Goal: Check status: Check status

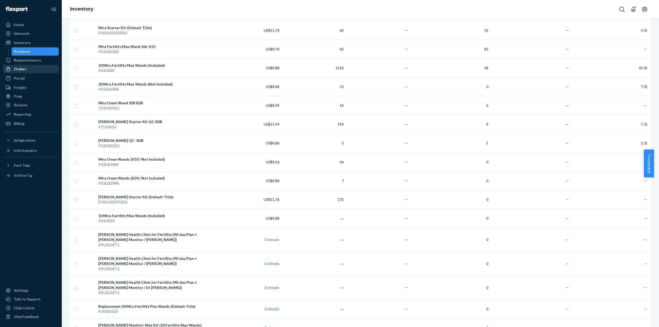
click at [27, 70] on div "Orders" at bounding box center [31, 68] width 55 height 7
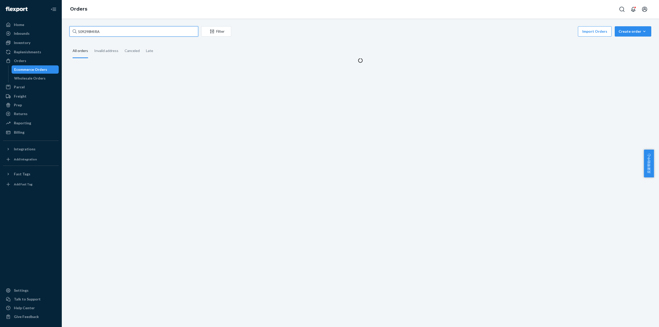
drag, startPoint x: 101, startPoint y: 32, endPoint x: 61, endPoint y: 33, distance: 40.2
click at [61, 33] on div "Home Inbounds Shipping Plans Problems Inventory Products Replenishments Orders …" at bounding box center [329, 163] width 659 height 327
paste input "14746"
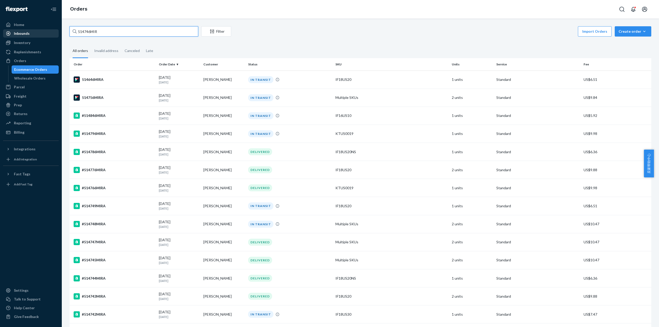
drag, startPoint x: 105, startPoint y: 33, endPoint x: 53, endPoint y: 35, distance: 52.0
click at [52, 34] on div "Home Inbounds Shipping Plans Problems Inventory Products Replenishments Orders …" at bounding box center [329, 163] width 659 height 327
paste input "540MIRA"
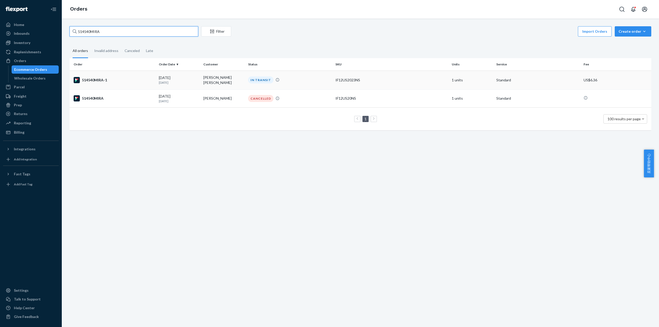
type input "514540MIRA"
click at [87, 79] on div "514540MIRA-1" at bounding box center [114, 80] width 81 height 6
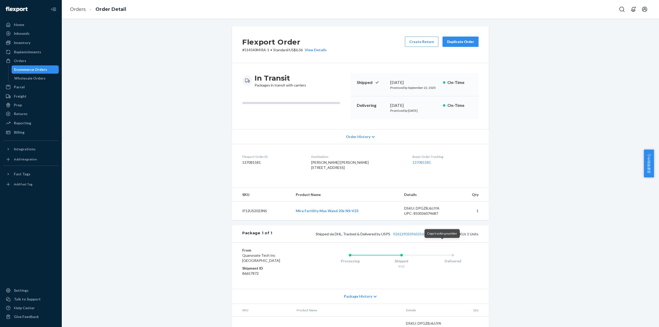
click at [443, 237] on button "Copy tracking number" at bounding box center [443, 233] width 7 height 7
click at [444, 237] on button "Copy tracking number" at bounding box center [443, 233] width 7 height 7
click at [78, 10] on link "Orders" at bounding box center [78, 9] width 16 height 6
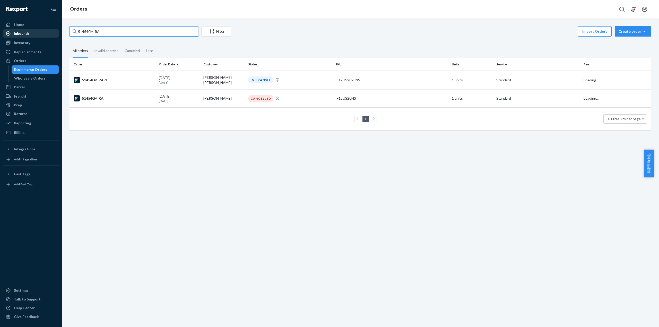
drag, startPoint x: 113, startPoint y: 30, endPoint x: 29, endPoint y: 32, distance: 83.9
click at [26, 31] on div "Home Inbounds Shipping Plans Problems Inventory Products Replenishments Orders …" at bounding box center [329, 163] width 659 height 327
paste input "34"
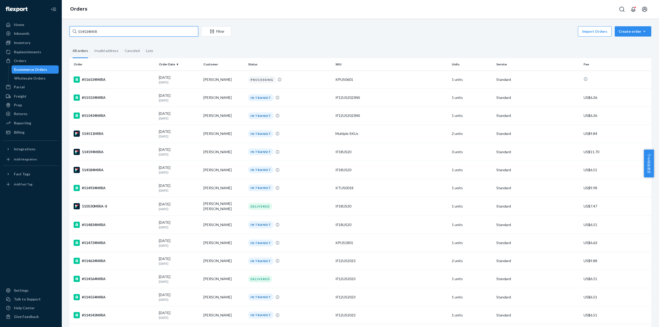
drag, startPoint x: 101, startPoint y: 28, endPoint x: 66, endPoint y: 28, distance: 34.7
paste input "3786MIRA"
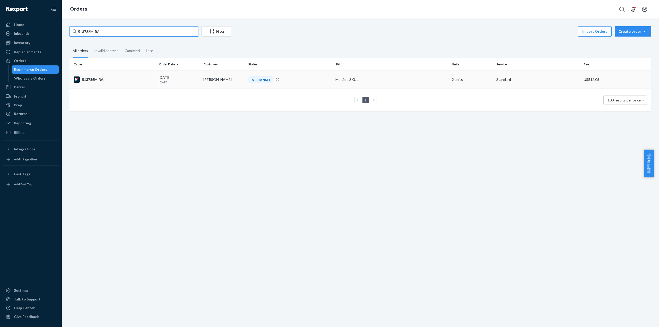
type input "513786MIRA"
click at [91, 80] on div "513786MIRA" at bounding box center [114, 79] width 81 height 6
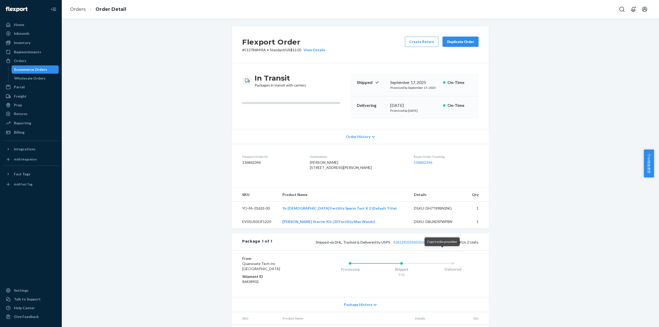
click at [441, 245] on button "Copy tracking number" at bounding box center [443, 242] width 7 height 7
click at [78, 6] on link "Orders" at bounding box center [78, 9] width 16 height 6
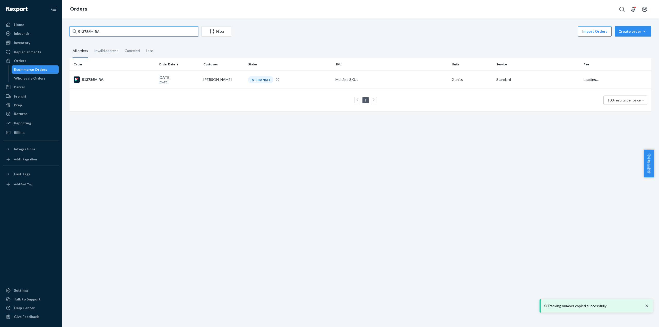
drag, startPoint x: 95, startPoint y: 30, endPoint x: 68, endPoint y: 32, distance: 26.8
click at [66, 31] on div "513786MIRA Filter Import Orders Create order Ecommerce order Removal order All …" at bounding box center [360, 71] width 589 height 90
paste input "619"
type input "513619MIRA"
click at [100, 78] on div "513619MIRA-S" at bounding box center [114, 80] width 81 height 6
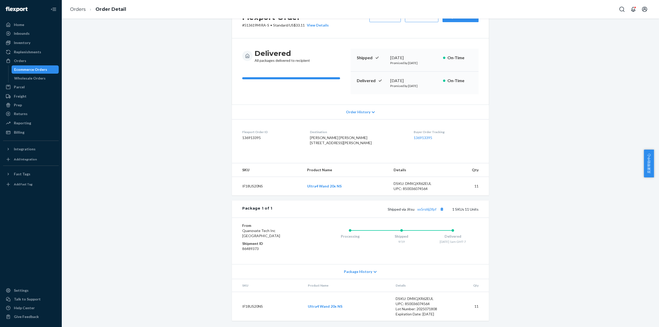
scroll to position [36, 0]
click at [440, 209] on button "Copy tracking number" at bounding box center [441, 209] width 7 height 7
click at [428, 209] on link "xx5rsl6j3fpf" at bounding box center [426, 209] width 19 height 4
click at [71, 9] on link "Orders" at bounding box center [78, 9] width 16 height 6
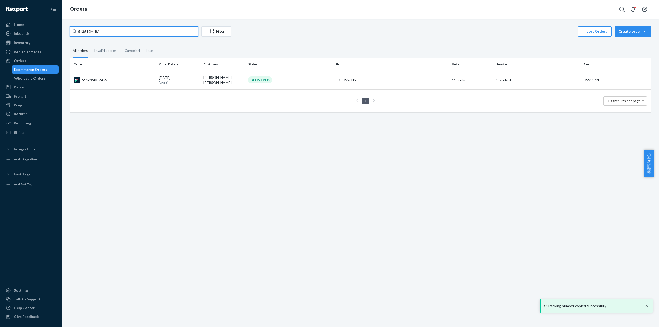
click at [109, 31] on input "513619MIRA" at bounding box center [133, 31] width 129 height 10
drag, startPoint x: 95, startPoint y: 81, endPoint x: 189, endPoint y: 97, distance: 95.6
click at [96, 81] on div "513619MIRA-S" at bounding box center [114, 80] width 81 height 6
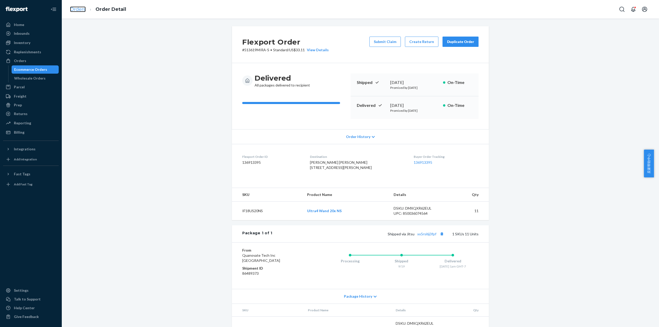
click at [80, 8] on link "Orders" at bounding box center [78, 9] width 16 height 6
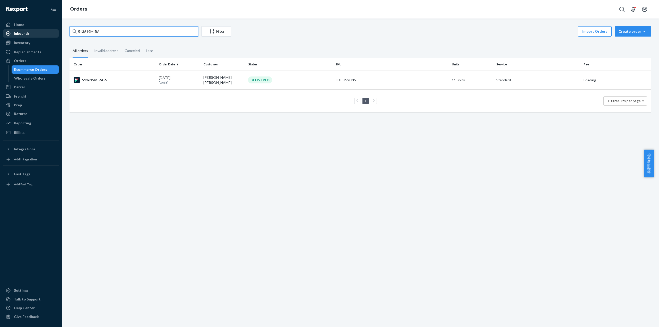
click at [54, 32] on div "Home Inbounds Shipping Plans Problems Inventory Products Replenishments Orders …" at bounding box center [329, 163] width 659 height 327
paste input "2931"
type input "512931MIRA"
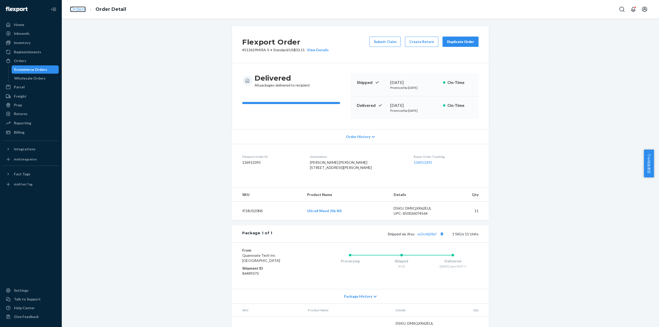
click at [82, 8] on link "Orders" at bounding box center [78, 9] width 16 height 6
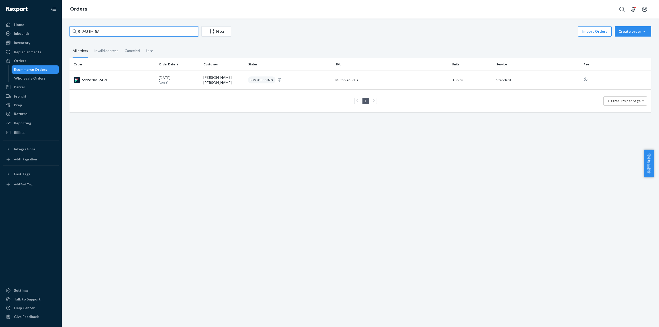
drag, startPoint x: 105, startPoint y: 32, endPoint x: 64, endPoint y: 36, distance: 41.3
click at [64, 36] on div "512931MIRA Filter Import Orders Create order Ecommerce order Removal order All …" at bounding box center [360, 173] width 597 height 308
paste input "3187"
type input "513187MIRA"
click at [100, 79] on div "513187MIRA" at bounding box center [114, 79] width 81 height 6
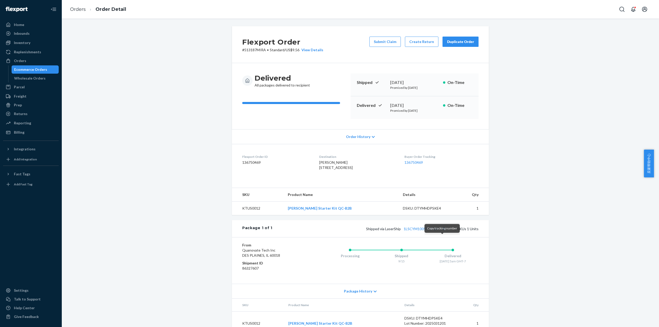
click at [441, 232] on button "Copy tracking number" at bounding box center [443, 228] width 7 height 7
click at [77, 8] on link "Orders" at bounding box center [78, 9] width 16 height 6
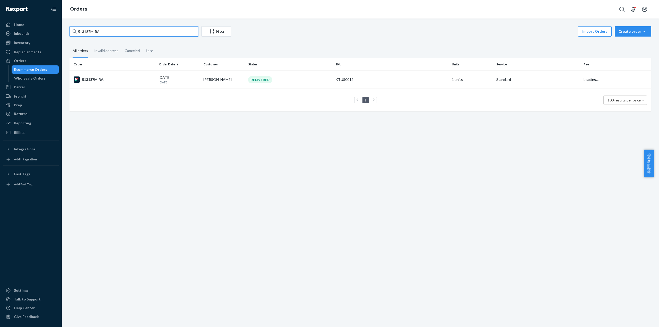
drag, startPoint x: 86, startPoint y: 29, endPoint x: 62, endPoint y: 31, distance: 23.8
click at [62, 31] on div "513187MIRA Filter Import Orders Create order Ecommerce order Removal order All …" at bounding box center [360, 173] width 597 height 308
drag, startPoint x: 105, startPoint y: 33, endPoint x: 56, endPoint y: 34, distance: 49.4
click at [56, 34] on div "Home Inbounds Shipping Plans Problems Inventory Products Replenishments Orders …" at bounding box center [329, 163] width 659 height 327
paste input "2549"
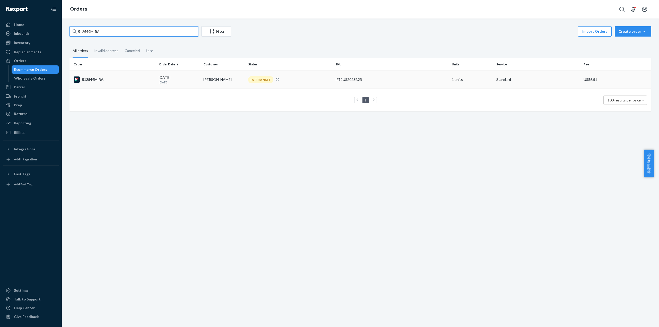
type input "512549MIRA"
click at [91, 78] on div "512549MIRA" at bounding box center [114, 79] width 81 height 6
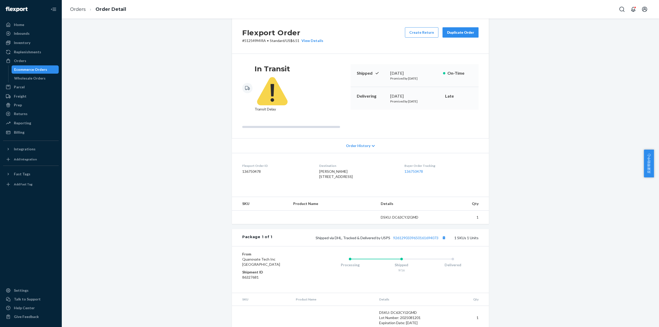
scroll to position [11, 0]
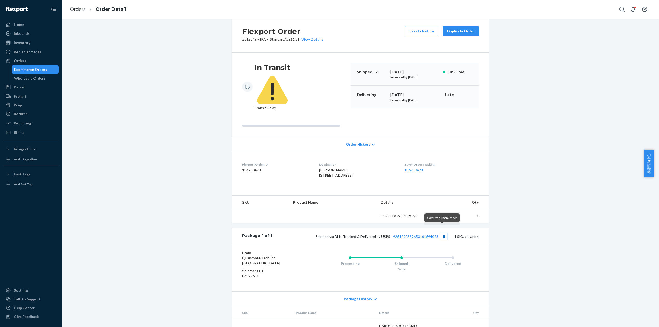
click at [443, 233] on button "Copy tracking number" at bounding box center [443, 236] width 7 height 7
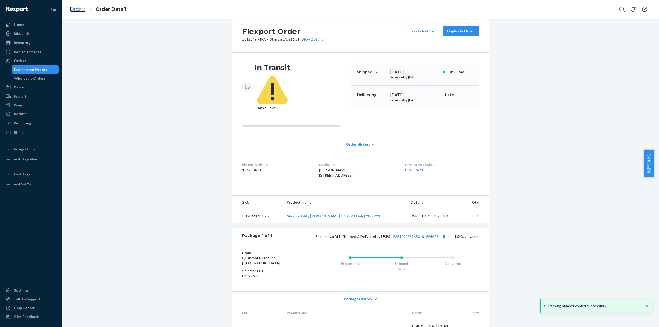
click at [83, 11] on link "Orders" at bounding box center [78, 9] width 16 height 6
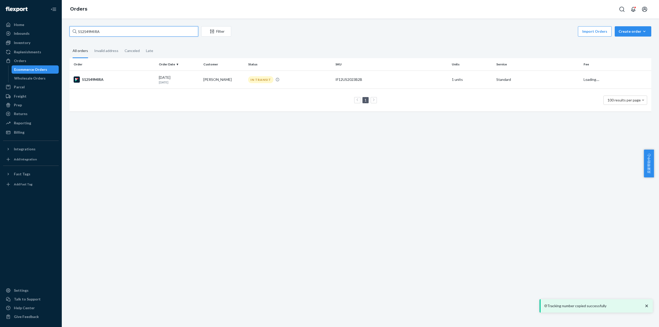
drag, startPoint x: 101, startPoint y: 33, endPoint x: 73, endPoint y: 33, distance: 27.8
click at [73, 33] on div "512549MIRA" at bounding box center [133, 31] width 129 height 10
paste input "7"
type input "512547MIRA"
click at [87, 75] on td "512547MIRA" at bounding box center [112, 80] width 87 height 18
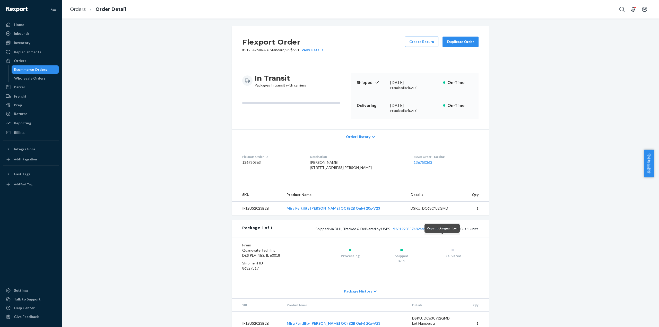
click at [442, 232] on button "Copy tracking number" at bounding box center [443, 228] width 7 height 7
click at [82, 7] on link "Orders" at bounding box center [78, 9] width 16 height 6
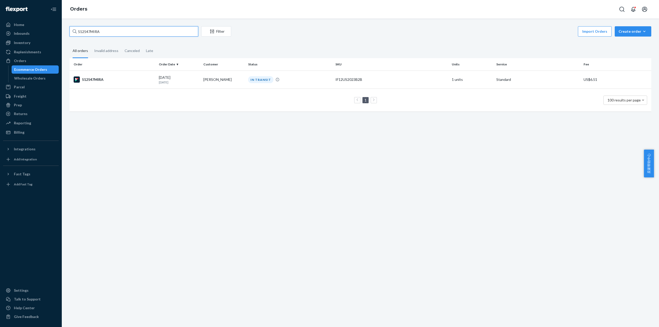
drag, startPoint x: 109, startPoint y: 31, endPoint x: 63, endPoint y: 36, distance: 46.1
click at [62, 34] on div "512547MIRA Filter Import Orders Create order Ecommerce order Removal order All …" at bounding box center [360, 173] width 597 height 308
paste input "2"
type input "512542MIRA"
click at [92, 78] on div "512542MIRA" at bounding box center [114, 79] width 81 height 6
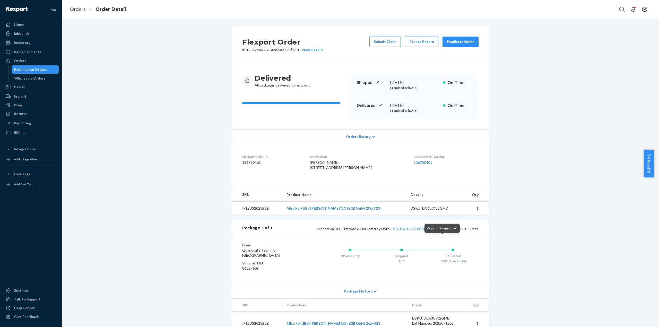
click at [444, 232] on button "Copy tracking number" at bounding box center [443, 228] width 7 height 7
click at [82, 9] on link "Orders" at bounding box center [78, 9] width 16 height 6
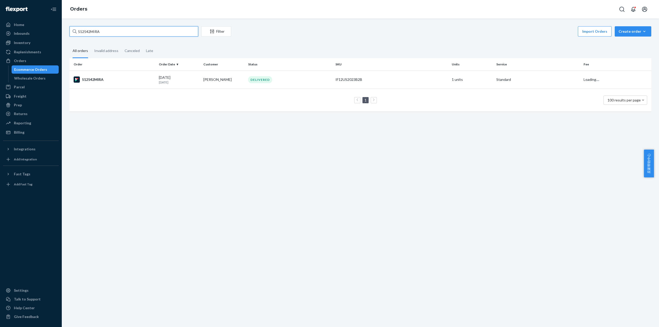
drag, startPoint x: 108, startPoint y: 30, endPoint x: 63, endPoint y: 30, distance: 44.3
click at [63, 30] on div "512542MIRA Filter Import Orders Create order Ecommerce order Removal order All …" at bounding box center [360, 173] width 597 height 308
paste input "26"
type input "512526MIRA"
click at [116, 82] on div "512526MIRA" at bounding box center [114, 79] width 81 height 6
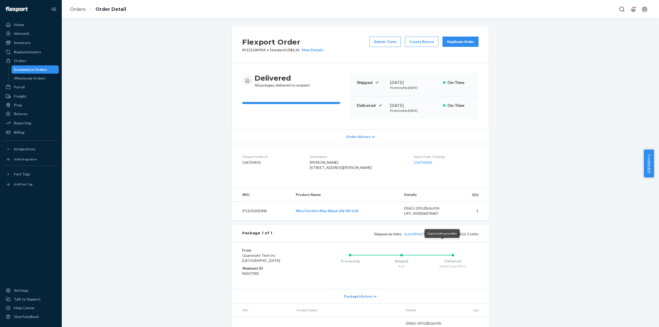
click at [443, 237] on button "Copy tracking number" at bounding box center [443, 233] width 7 height 7
click at [431, 236] on link "bc6c049e3753c094c" at bounding box center [421, 234] width 34 height 4
click at [77, 13] on ol "Orders Order Detail" at bounding box center [98, 9] width 64 height 15
click at [76, 10] on link "Orders" at bounding box center [78, 9] width 16 height 6
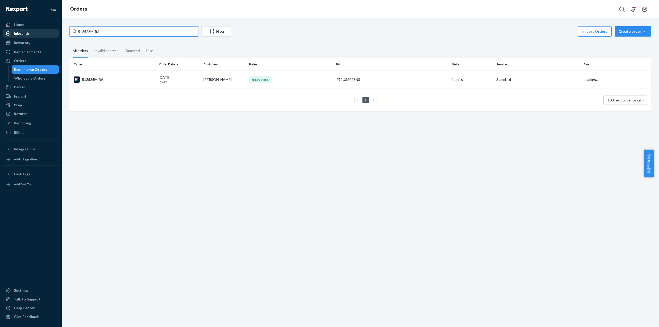
drag, startPoint x: 102, startPoint y: 28, endPoint x: 55, endPoint y: 31, distance: 47.9
click at [55, 30] on div "Home Inbounds Shipping Plans Problems Inventory Products Replenishments Orders …" at bounding box center [329, 163] width 659 height 327
paste input "4"
type input "512524MIRA"
click at [88, 77] on div "512524MIRA" at bounding box center [114, 79] width 81 height 6
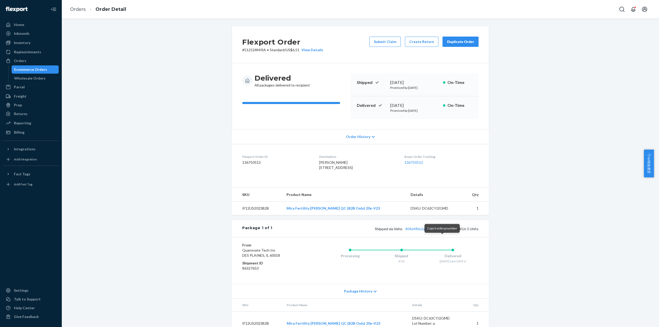
drag, startPoint x: 443, startPoint y: 240, endPoint x: 415, endPoint y: 243, distance: 27.9
click at [442, 232] on button "Copy tracking number" at bounding box center [443, 228] width 7 height 7
click at [415, 231] on link "404e4fbb2ad4f1900" at bounding box center [421, 228] width 33 height 4
click at [81, 11] on link "Orders" at bounding box center [78, 9] width 16 height 6
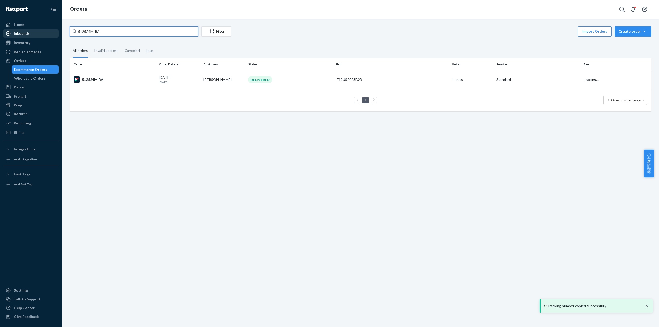
drag, startPoint x: 78, startPoint y: 32, endPoint x: 58, endPoint y: 33, distance: 20.4
click at [58, 33] on div "Home Inbounds Shipping Plans Problems Inventory Products Replenishments Orders …" at bounding box center [329, 163] width 659 height 327
paste input "#512518"
type input "#512518MIRA"
click at [95, 71] on td "512518MIRA" at bounding box center [112, 80] width 87 height 18
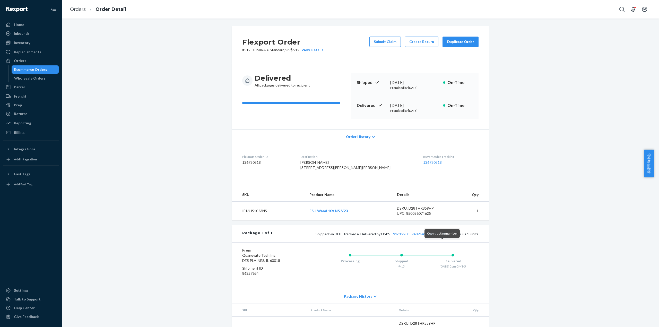
click at [443, 237] on button "Copy tracking number" at bounding box center [443, 233] width 7 height 7
click at [73, 11] on link "Orders" at bounding box center [78, 9] width 16 height 6
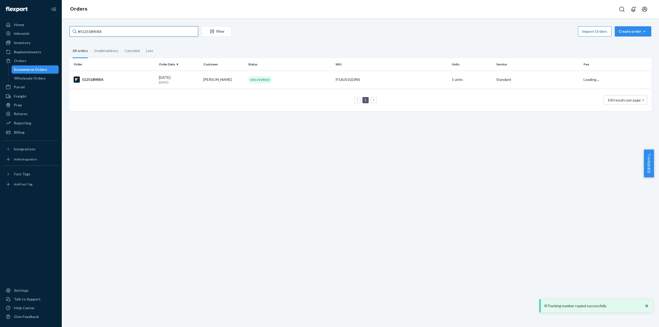
drag, startPoint x: 114, startPoint y: 32, endPoint x: 71, endPoint y: 33, distance: 43.2
click at [71, 33] on input "#512518MIRA" at bounding box center [133, 31] width 129 height 10
paste input "512515"
type input "512515MIRA"
click at [101, 84] on td "512515MIRA" at bounding box center [112, 80] width 87 height 18
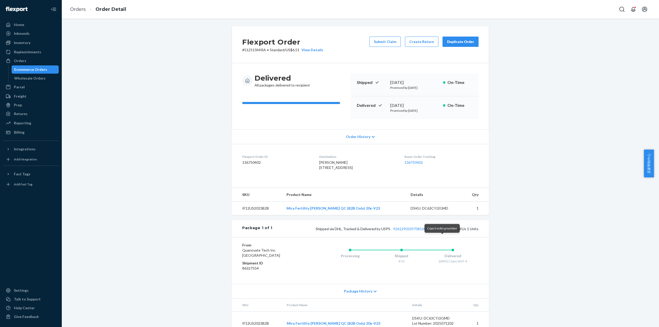
click at [442, 232] on button "Copy tracking number" at bounding box center [443, 228] width 7 height 7
click at [72, 6] on link "Orders" at bounding box center [78, 9] width 16 height 6
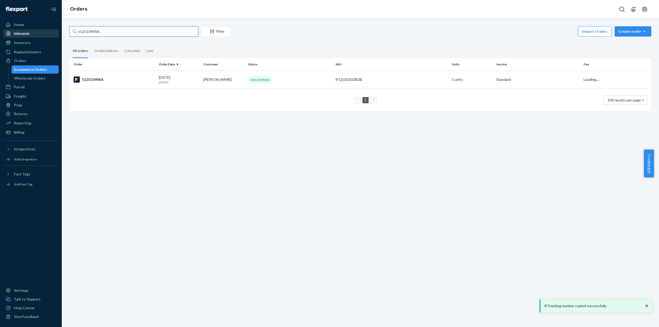
drag, startPoint x: 107, startPoint y: 30, endPoint x: 58, endPoint y: 32, distance: 48.7
click at [58, 32] on div "Home Inbounds Shipping Plans Problems Inventory Products Replenishments Orders …" at bounding box center [329, 163] width 659 height 327
paste input "09"
type input "512509MIRA"
click at [95, 73] on td "512509MIRA" at bounding box center [112, 80] width 87 height 18
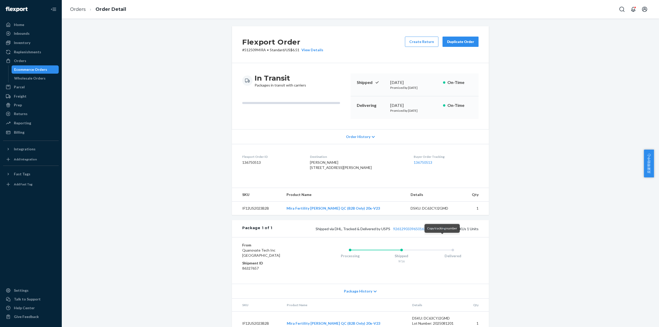
click at [441, 232] on button "Copy tracking number" at bounding box center [443, 228] width 7 height 7
click at [76, 5] on ol "Orders Order Detail" at bounding box center [98, 9] width 64 height 15
click at [76, 11] on link "Orders" at bounding box center [78, 9] width 16 height 6
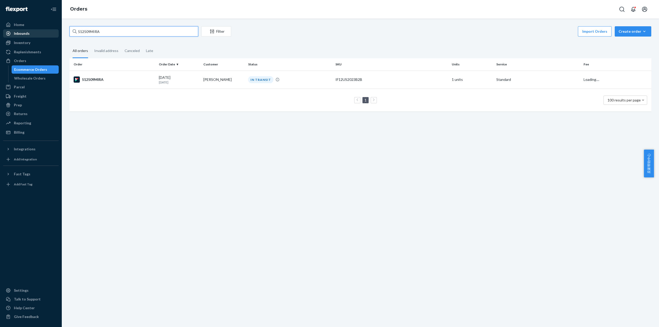
drag, startPoint x: 95, startPoint y: 27, endPoint x: 52, endPoint y: 33, distance: 42.7
click at [52, 33] on div "Home Inbounds Shipping Plans Problems Inventory Products Replenishments Orders …" at bounding box center [329, 163] width 659 height 327
paste input "3"
type input "512503MIRA"
click at [92, 77] on div "512503MIRA" at bounding box center [114, 79] width 81 height 6
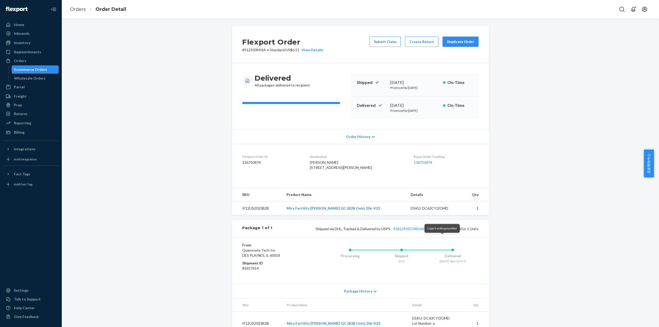
click at [443, 232] on button "Copy tracking number" at bounding box center [443, 228] width 7 height 7
click at [78, 13] on ol "Orders Order Detail" at bounding box center [98, 9] width 64 height 15
click at [78, 10] on link "Orders" at bounding box center [78, 9] width 16 height 6
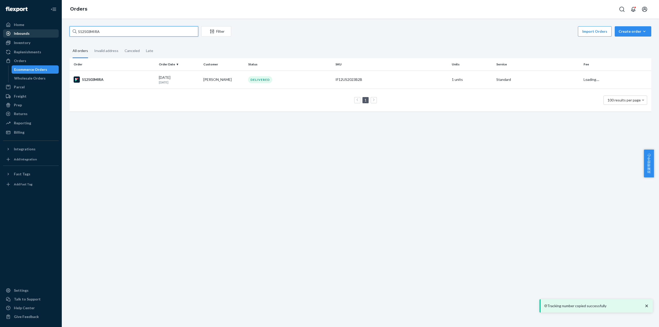
drag, startPoint x: 107, startPoint y: 33, endPoint x: 49, endPoint y: 37, distance: 58.8
click at [49, 37] on div "Home Inbounds Shipping Plans Problems Inventory Products Replenishments Orders …" at bounding box center [329, 163] width 659 height 327
paste input "487"
type input "512487MIRA"
click at [97, 78] on div "512487MIRA" at bounding box center [114, 79] width 81 height 6
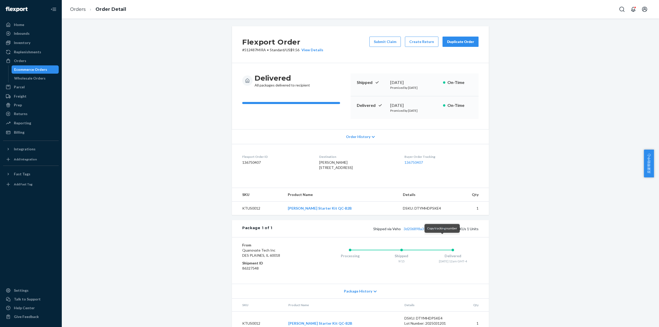
click at [440, 232] on button "Copy tracking number" at bounding box center [443, 228] width 7 height 7
click at [415, 231] on link "3d206898a313e5486" at bounding box center [420, 228] width 35 height 4
click at [76, 9] on link "Orders" at bounding box center [78, 9] width 16 height 6
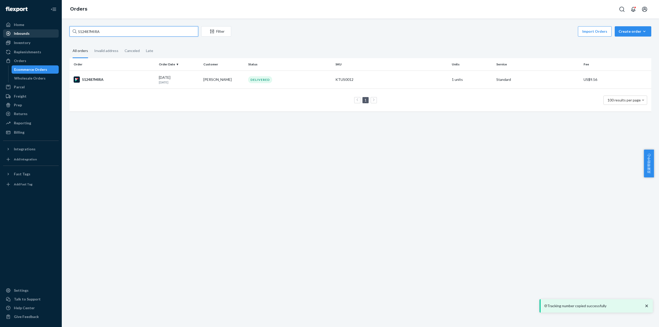
drag, startPoint x: 117, startPoint y: 27, endPoint x: 42, endPoint y: 31, distance: 75.8
click at [42, 31] on div "Home Inbounds Shipping Plans Problems Inventory Products Replenishments Orders …" at bounding box center [329, 163] width 659 height 327
click at [98, 81] on div "512487MIRA" at bounding box center [114, 79] width 81 height 6
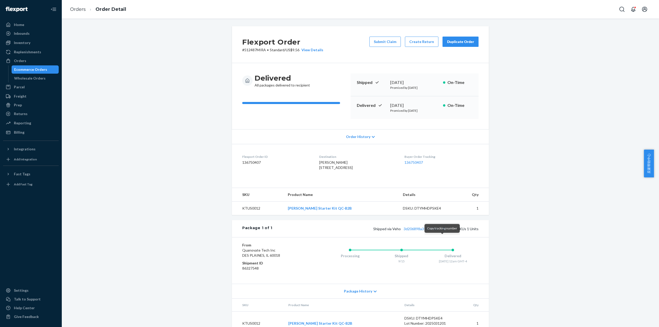
click at [444, 232] on button "Copy tracking number" at bounding box center [443, 228] width 7 height 7
click at [423, 231] on link "3d206898a313e5486" at bounding box center [420, 228] width 35 height 4
click at [85, 11] on link "Orders" at bounding box center [78, 9] width 16 height 6
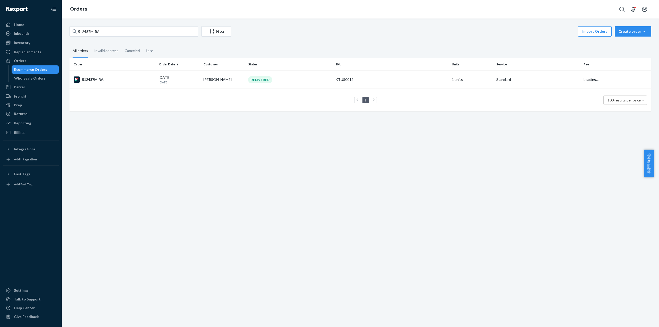
drag, startPoint x: 112, startPoint y: 21, endPoint x: 111, endPoint y: 26, distance: 5.2
click at [111, 26] on div "512487MIRA Filter Import Orders Create order Ecommerce order Removal order All …" at bounding box center [360, 173] width 597 height 308
drag, startPoint x: 114, startPoint y: 35, endPoint x: 49, endPoint y: 36, distance: 64.9
click at [49, 36] on div "Home Inbounds Shipping Plans Problems Inventory Products Replenishments Orders …" at bounding box center [329, 163] width 659 height 327
paste input "0532"
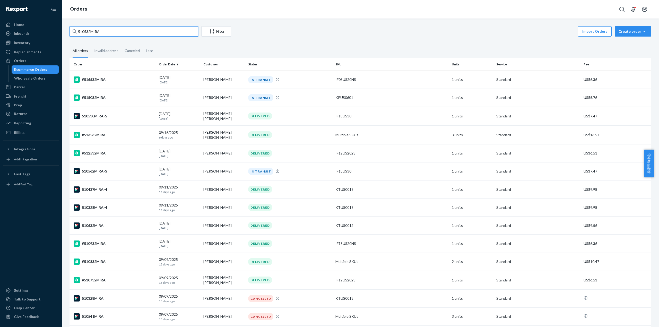
drag, startPoint x: 104, startPoint y: 32, endPoint x: 79, endPoint y: 62, distance: 39.2
paste input "01131"
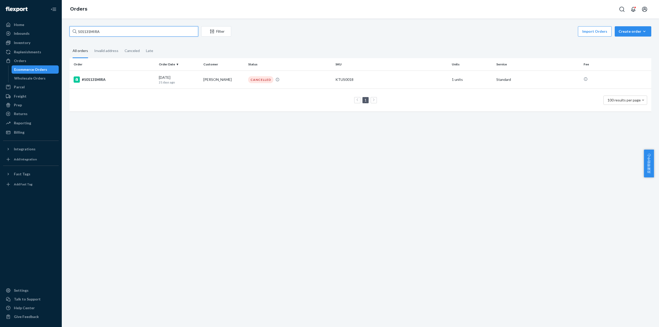
type input "501131MIRA"
click at [163, 173] on div "501131MIRA Filter Import Orders Create order Ecommerce order Removal order All …" at bounding box center [360, 173] width 597 height 308
